Goal: Task Accomplishment & Management: Complete application form

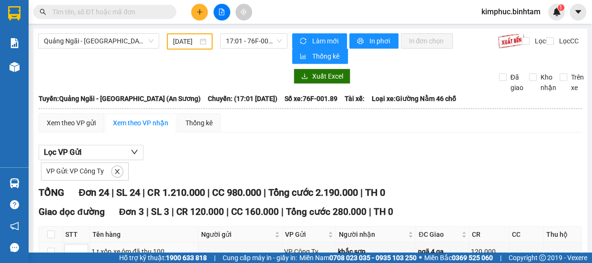
scroll to position [43, 0]
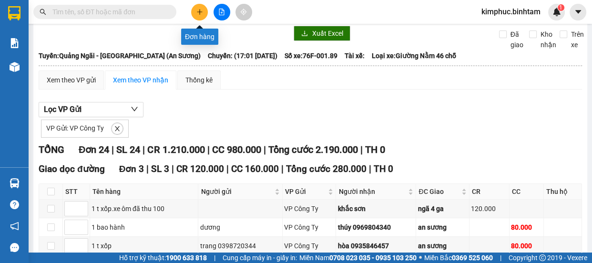
click at [202, 10] on icon "plus" at bounding box center [199, 12] width 7 height 7
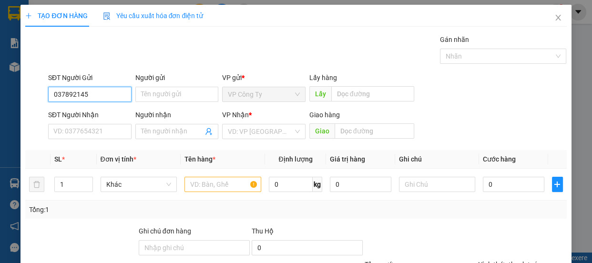
type input "0378921451"
click at [124, 90] on input "0378921451" at bounding box center [89, 94] width 83 height 15
click at [106, 115] on div "0378921451" at bounding box center [88, 113] width 71 height 10
type input "0935685998"
type input "quang"
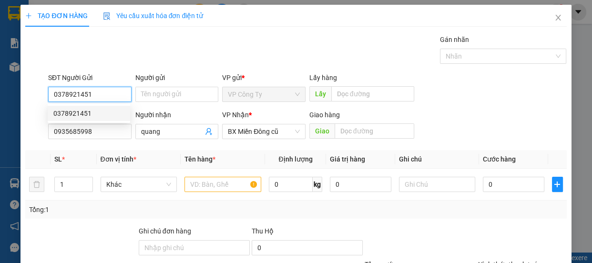
type input "100.000"
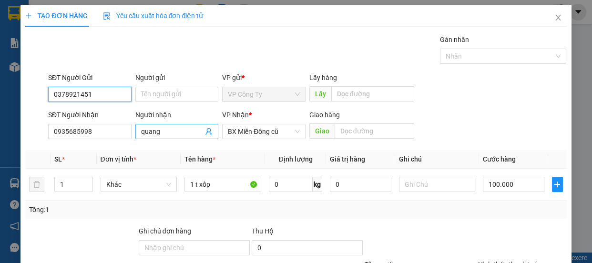
type input "0378921451"
click at [179, 131] on input "quang" at bounding box center [172, 131] width 62 height 10
type input "q"
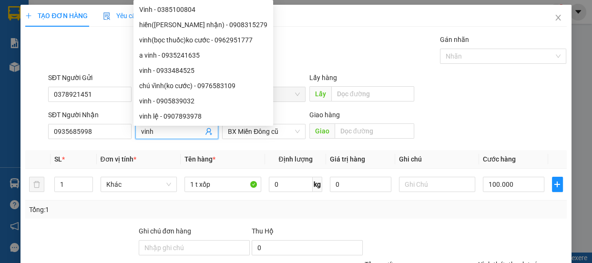
scroll to position [89, 0]
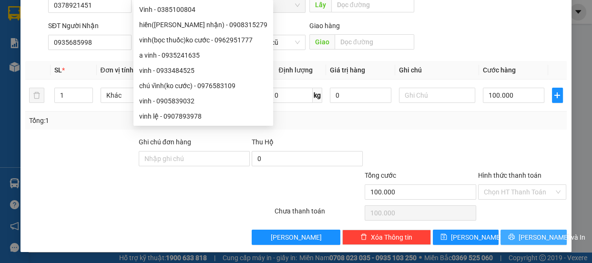
type input "vinh"
click at [523, 233] on span "[PERSON_NAME] và In" at bounding box center [551, 237] width 67 height 10
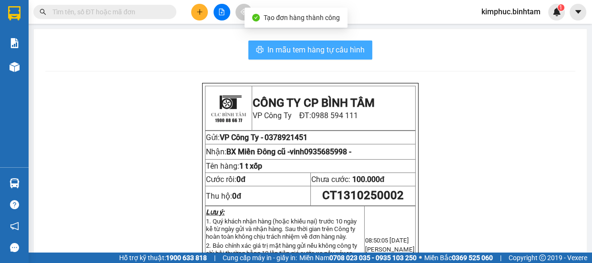
click at [301, 51] on span "In mẫu tem hàng tự cấu hình" at bounding box center [315, 50] width 97 height 12
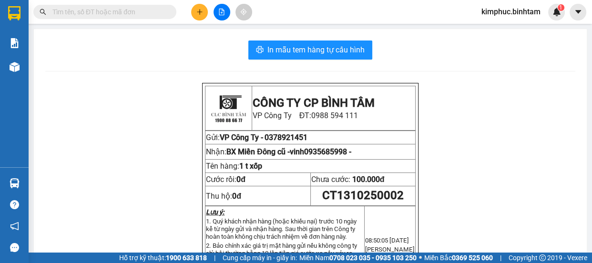
click at [78, 14] on input "text" at bounding box center [108, 12] width 112 height 10
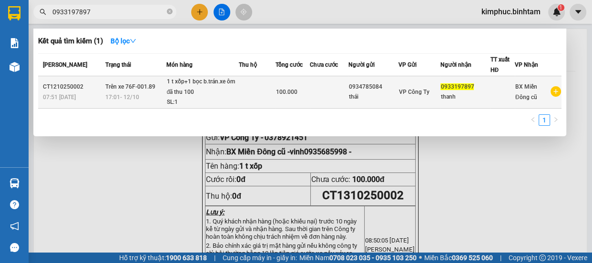
type input "0933197897"
click at [167, 93] on div "1 t xốp+1 bọc b.trán.xe ôm đã thu 100" at bounding box center [202, 87] width 71 height 20
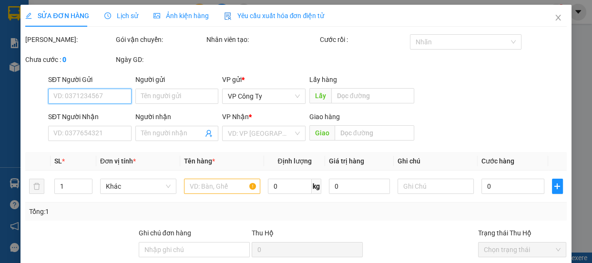
type input "0934785084"
type input "thái"
type input "0933197897"
type input "thanh"
type input "100.000"
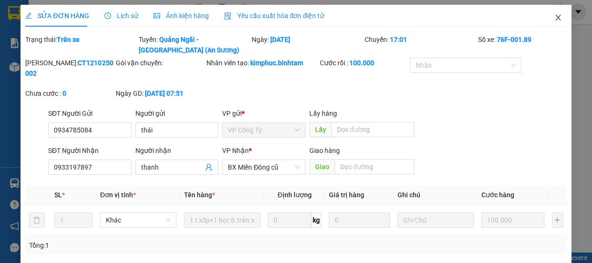
click at [555, 16] on icon "close" at bounding box center [557, 18] width 5 height 6
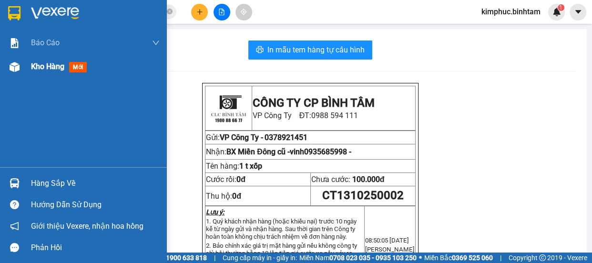
click at [23, 67] on div "Kho hàng mới" at bounding box center [83, 67] width 167 height 24
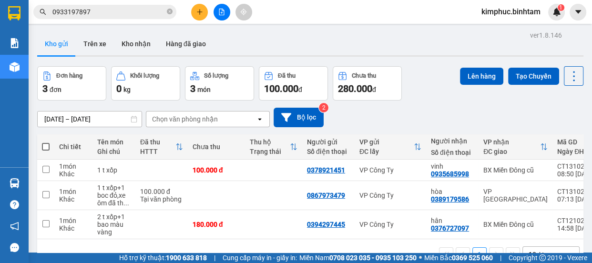
click at [368, 56] on div at bounding box center [310, 55] width 546 height 1
click at [103, 10] on input "0933197897" at bounding box center [108, 12] width 112 height 10
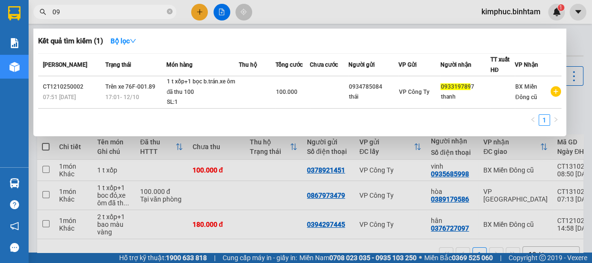
type input "0"
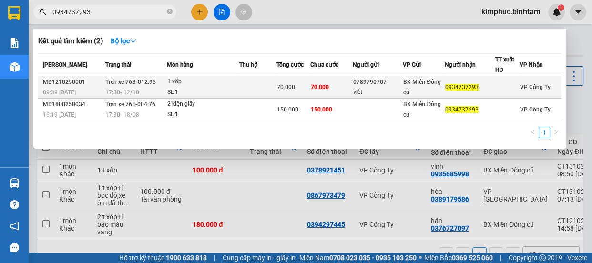
type input "0934737293"
click at [169, 79] on div "1 xốp" at bounding box center [202, 82] width 71 height 10
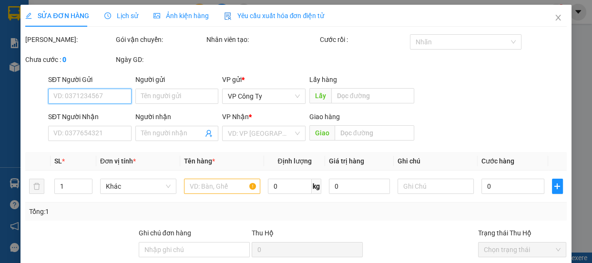
type input "0789790707"
type input "viết"
type input "0934737293"
type input "70.000"
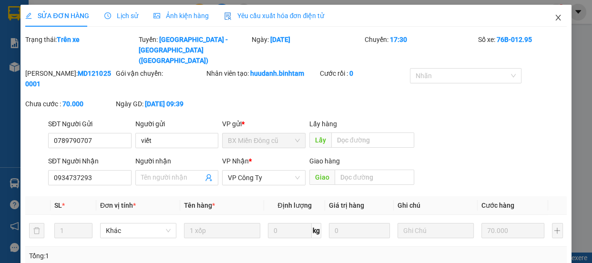
click at [553, 24] on span "Close" at bounding box center [557, 18] width 27 height 27
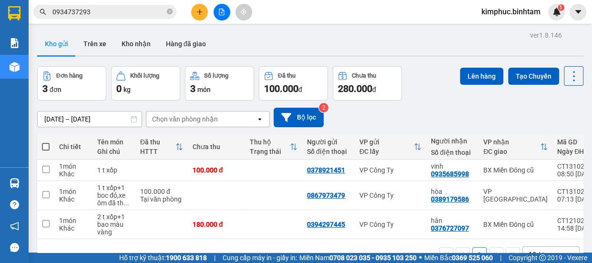
click at [113, 8] on input "0934737293" at bounding box center [108, 12] width 112 height 10
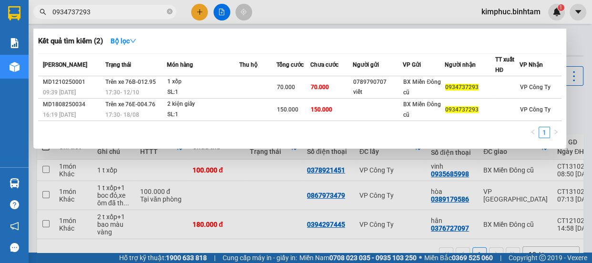
click at [114, 10] on input "0934737293" at bounding box center [108, 12] width 112 height 10
type input "0"
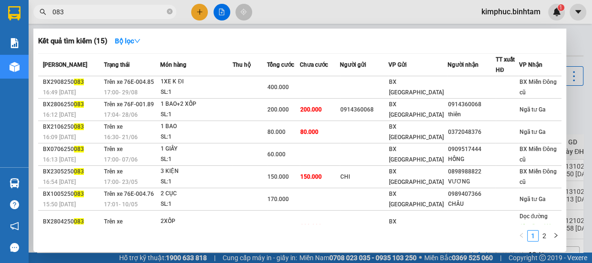
type input "083"
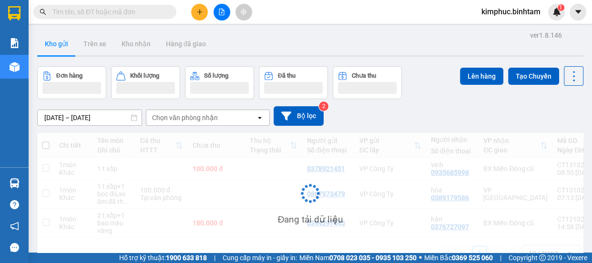
click at [202, 9] on icon "plus" at bounding box center [199, 12] width 7 height 7
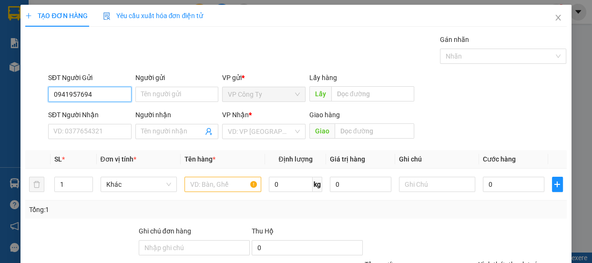
click at [97, 90] on input "0941957694" at bounding box center [89, 94] width 83 height 15
click at [98, 92] on input "0941957694" at bounding box center [89, 94] width 83 height 15
click at [98, 94] on input "0941957694" at bounding box center [89, 94] width 83 height 15
click at [100, 95] on input "0941957694" at bounding box center [89, 94] width 83 height 15
type input "0941957694"
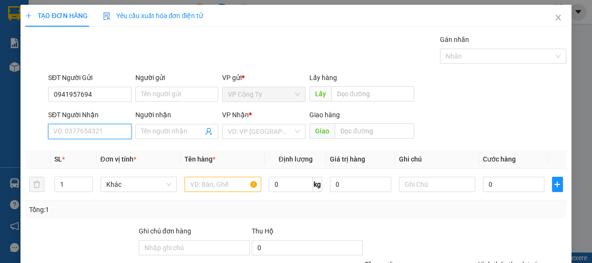
click at [87, 133] on input "SĐT Người Nhận" at bounding box center [89, 131] width 83 height 15
click at [99, 135] on input "0946804408" at bounding box center [89, 131] width 83 height 15
type input "0946804408"
click at [144, 132] on input "Người nhận" at bounding box center [172, 131] width 62 height 10
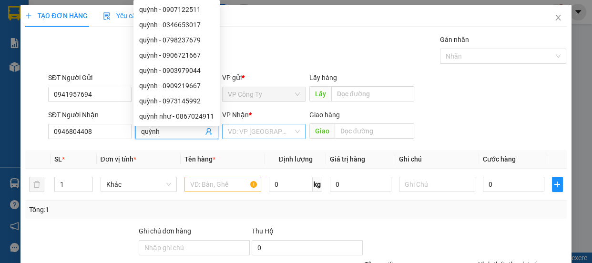
type input "quỳnh"
click at [236, 129] on input "search" at bounding box center [260, 131] width 65 height 14
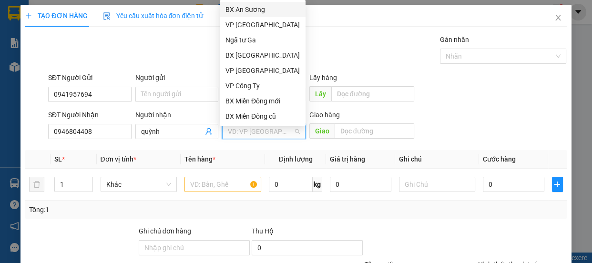
click at [237, 134] on input "search" at bounding box center [260, 131] width 65 height 14
click at [247, 114] on div "BX Miền Đông cũ" at bounding box center [262, 116] width 74 height 10
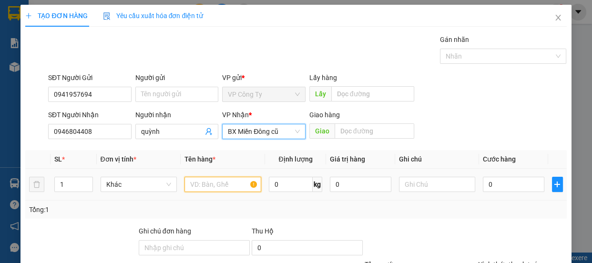
click at [191, 181] on input "text" at bounding box center [222, 184] width 77 height 15
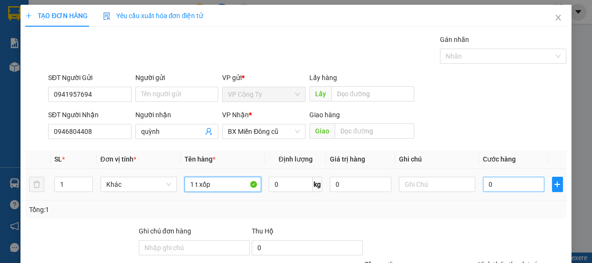
type input "1 t xốp"
click at [482, 179] on input "0" at bounding box center [512, 184] width 61 height 15
type input "50"
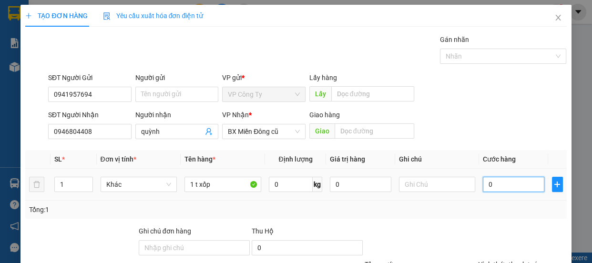
type input "50"
type input "500"
type input "5.000"
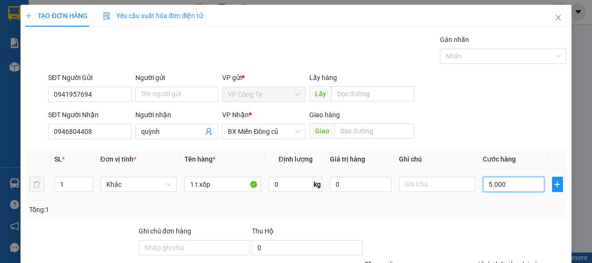
type input "5.000"
type input "50.000"
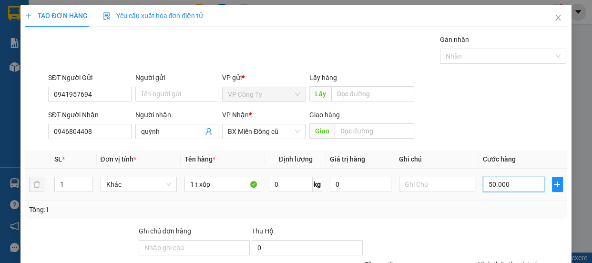
scroll to position [89, 0]
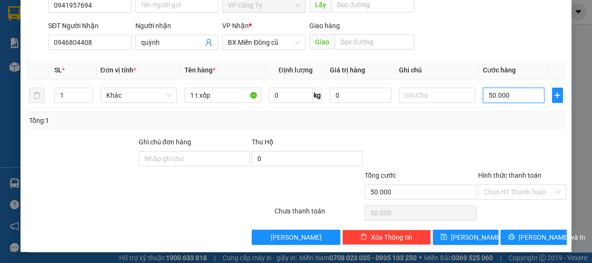
type input "50.000"
click at [501, 174] on label "Hình thức thanh toán" at bounding box center [509, 175] width 63 height 8
click at [501, 185] on input "Hình thức thanh toán" at bounding box center [518, 192] width 70 height 14
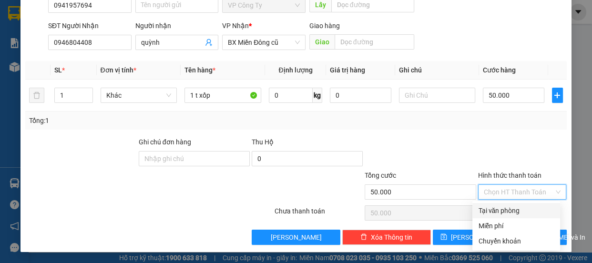
click at [508, 214] on div "Tại văn phòng" at bounding box center [516, 210] width 76 height 10
type input "0"
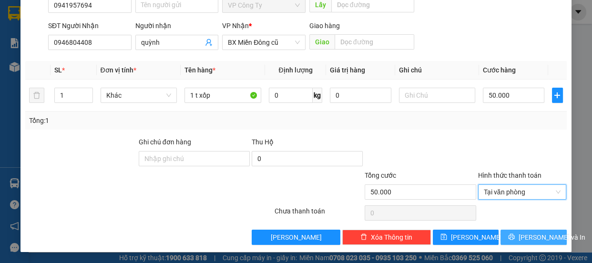
click at [509, 230] on button "[PERSON_NAME] và In" at bounding box center [533, 237] width 66 height 15
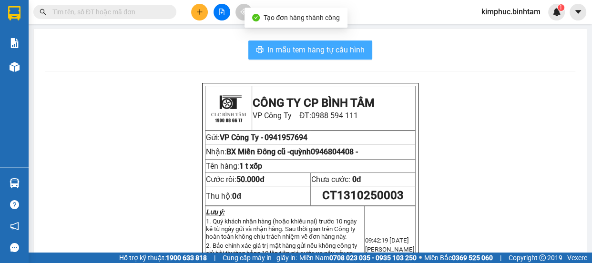
click at [290, 52] on span "In mẫu tem hàng tự cấu hình" at bounding box center [315, 50] width 97 height 12
click at [288, 45] on span "In mẫu tem hàng tự cấu hình" at bounding box center [315, 50] width 97 height 12
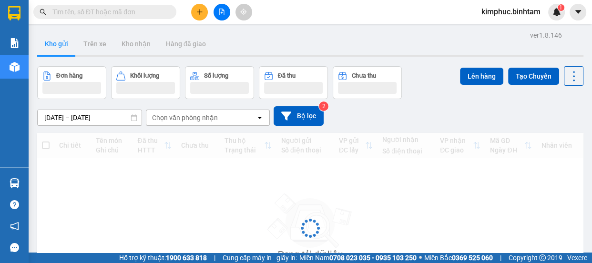
click at [130, 13] on input "text" at bounding box center [108, 12] width 112 height 10
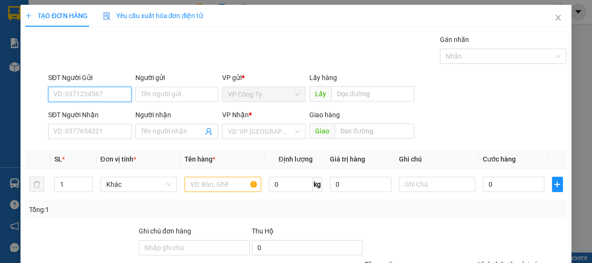
click at [95, 94] on input "SĐT Người Gửi" at bounding box center [89, 94] width 83 height 15
type input "0905064777"
click at [104, 96] on input "0905064777" at bounding box center [89, 94] width 83 height 15
click at [100, 117] on div "0905064777" at bounding box center [88, 113] width 71 height 10
type input "0932315252"
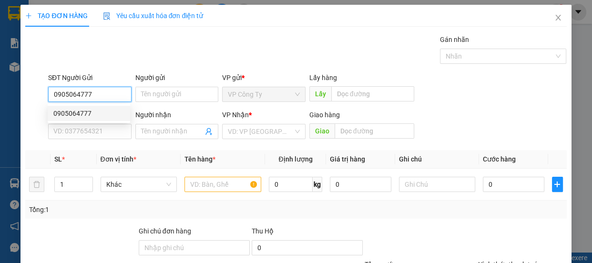
type input "khoa"
type input "50.000"
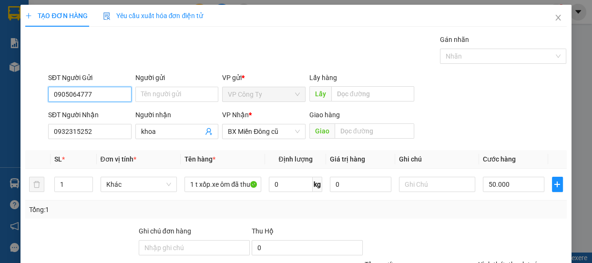
scroll to position [89, 0]
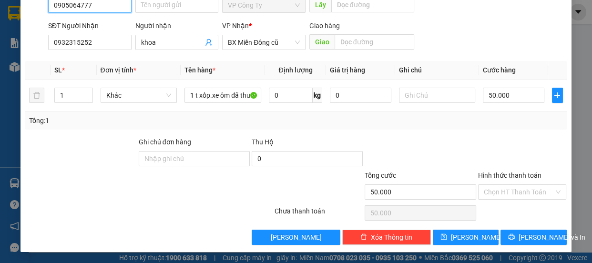
type input "0905064777"
click at [513, 172] on label "Hình thức thanh toán" at bounding box center [509, 175] width 63 height 8
click at [513, 185] on input "Hình thức thanh toán" at bounding box center [518, 192] width 70 height 14
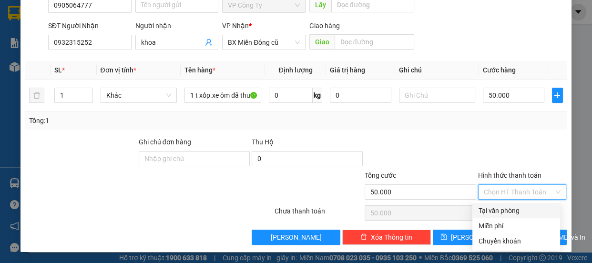
click at [505, 208] on div "Tại văn phòng" at bounding box center [516, 210] width 76 height 10
type input "0"
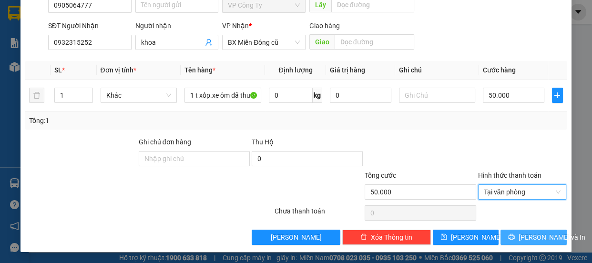
click at [525, 241] on span "[PERSON_NAME] và In" at bounding box center [551, 237] width 67 height 10
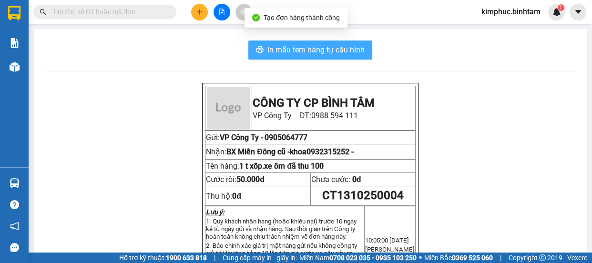
click at [326, 48] on span "In mẫu tem hàng tự cấu hình" at bounding box center [315, 50] width 97 height 12
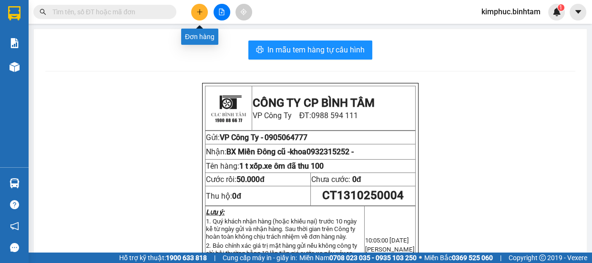
click at [201, 14] on icon "plus" at bounding box center [199, 12] width 7 height 7
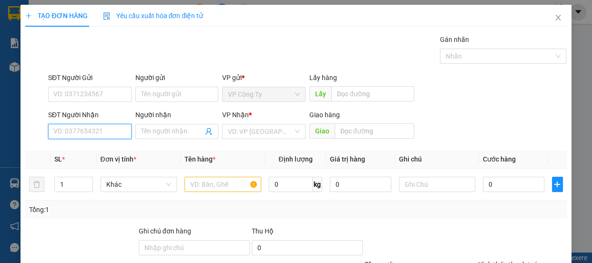
click at [85, 125] on input "SĐT Người Nhận" at bounding box center [89, 131] width 83 height 15
type input "0377293319"
click at [100, 127] on input "0377293319" at bounding box center [89, 131] width 83 height 15
click at [102, 150] on div "0377293319 - hường" at bounding box center [88, 150] width 71 height 10
type input "hường"
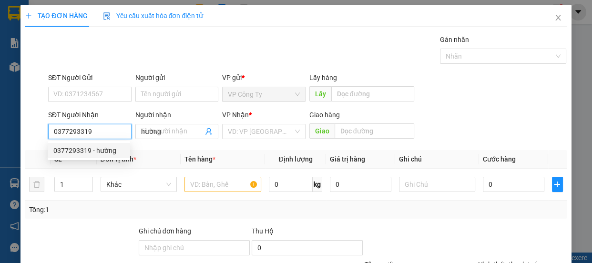
type input "140.000"
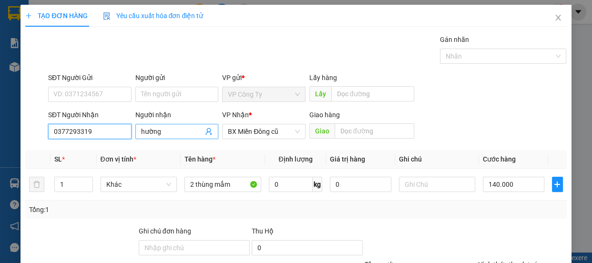
type input "0377293319"
click at [171, 132] on input "hường" at bounding box center [172, 131] width 62 height 10
type input "h"
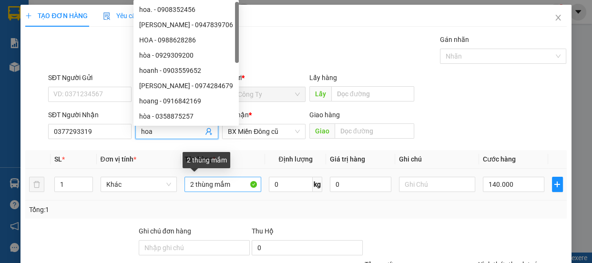
type input "hoa"
click at [239, 182] on input "2 thùng mắm" at bounding box center [222, 184] width 77 height 15
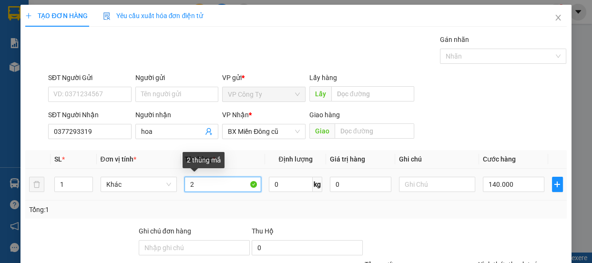
type input "2"
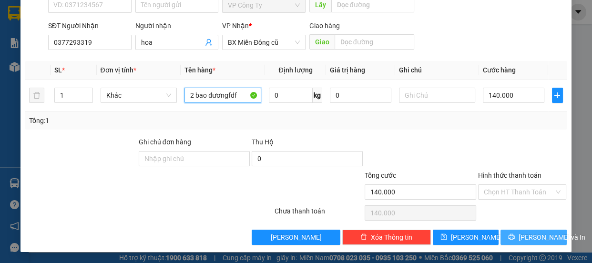
type input "2 bao đươngfdf"
click at [500, 236] on button "[PERSON_NAME] và In" at bounding box center [533, 237] width 66 height 15
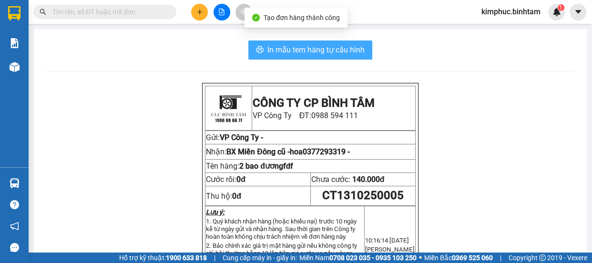
click at [330, 54] on span "In mẫu tem hàng tự cấu hình" at bounding box center [315, 50] width 97 height 12
click at [329, 58] on button "In mẫu tem hàng tự cấu hình" at bounding box center [310, 49] width 124 height 19
